Goal: Task Accomplishment & Management: Manage account settings

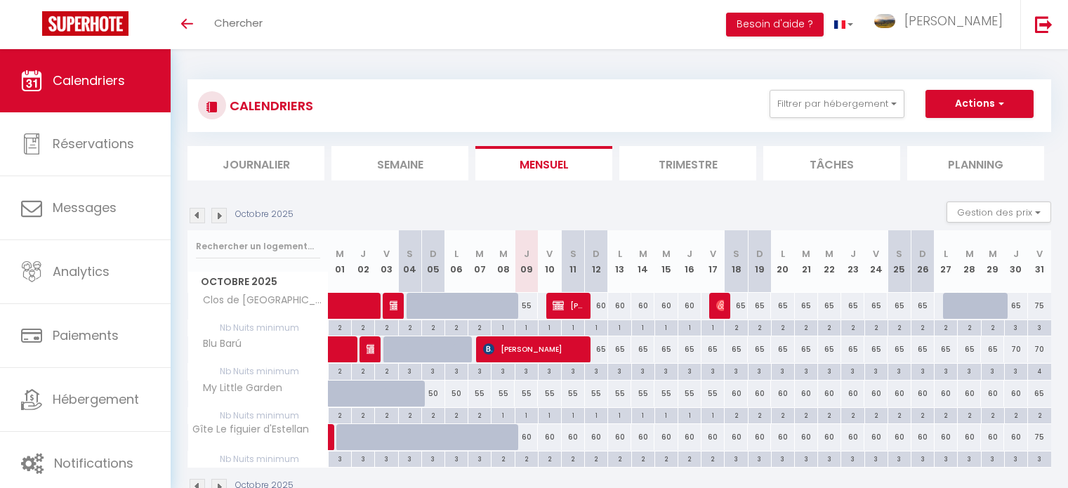
select select
click at [1000, 303] on div at bounding box center [1000, 313] width 23 height 27
type input "65"
select select "1"
type input "Mer 29 Octobre 2025"
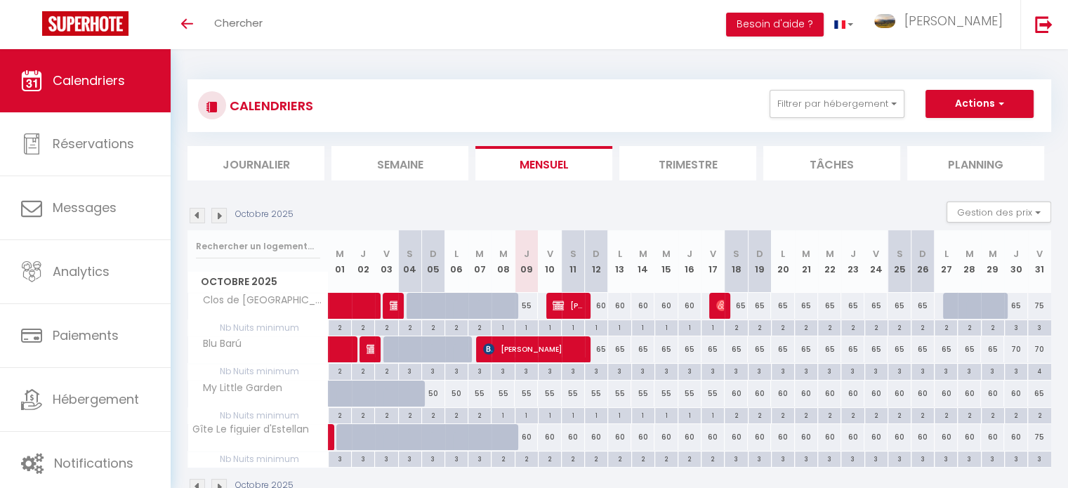
type input "Jeu 30 Octobre 2025"
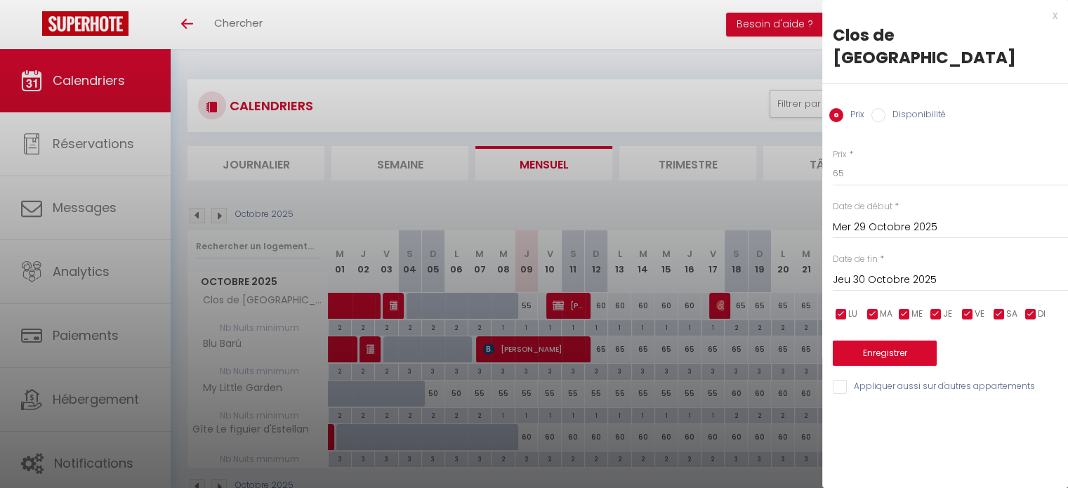
click at [876, 108] on input "Disponibilité" at bounding box center [878, 115] width 14 height 14
radio input "true"
radio input "false"
click at [880, 342] on button "Enregistrer" at bounding box center [885, 354] width 104 height 25
